Goal: Task Accomplishment & Management: Use online tool/utility

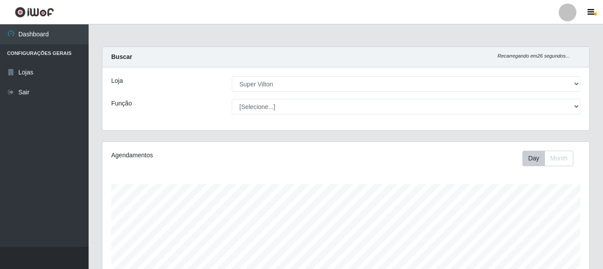
select select "379"
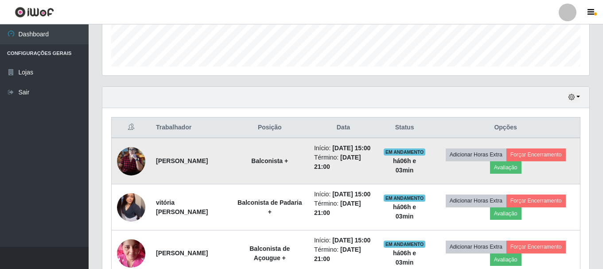
scroll to position [295, 0]
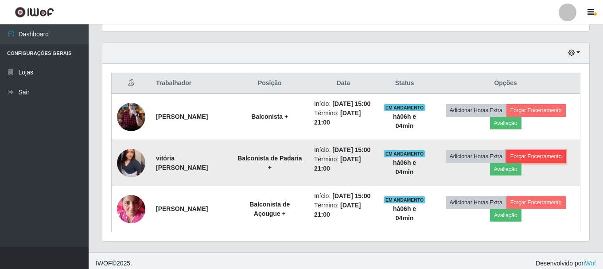
click at [531, 163] on button "Forçar Encerramento" at bounding box center [536, 156] width 59 height 12
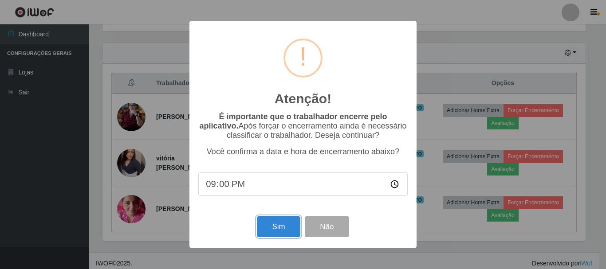
drag, startPoint x: 275, startPoint y: 226, endPoint x: 256, endPoint y: 175, distance: 54.3
click at [262, 148] on div "Atenção! × É importante que o trabalhador encerre pelo aplicativo. Após forçar …" at bounding box center [302, 134] width 227 height 227
click at [253, 185] on input "21:00" at bounding box center [302, 183] width 209 height 23
type input "21:04"
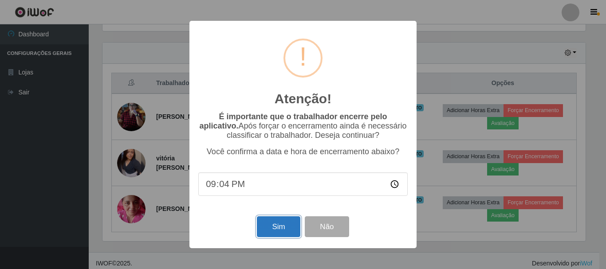
click at [275, 235] on button "Sim" at bounding box center [278, 226] width 43 height 21
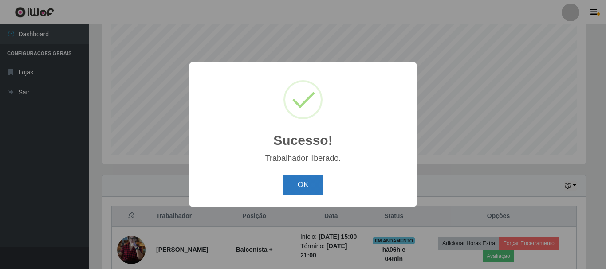
click at [305, 189] on button "OK" at bounding box center [302, 185] width 41 height 21
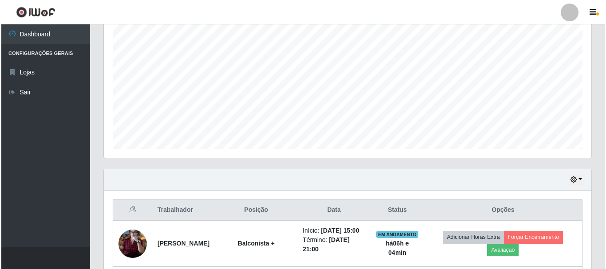
scroll to position [206, 0]
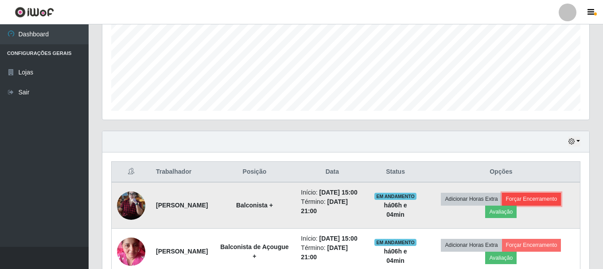
click at [524, 199] on button "Forçar Encerramento" at bounding box center [531, 199] width 59 height 12
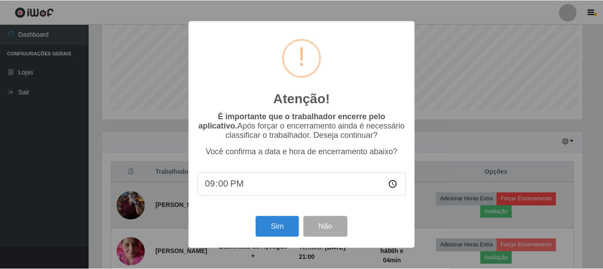
scroll to position [184, 483]
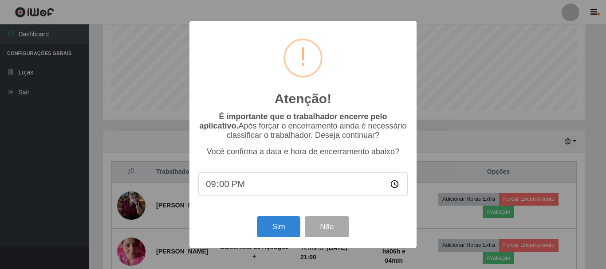
type input "21:04"
click at [283, 233] on button "Sim" at bounding box center [278, 226] width 43 height 21
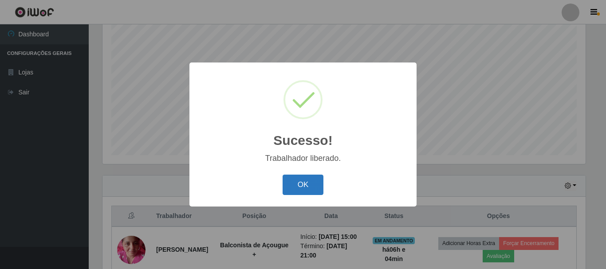
click at [293, 179] on button "OK" at bounding box center [302, 185] width 41 height 21
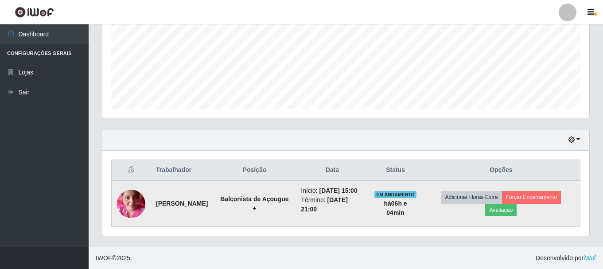
scroll to position [217, 0]
